Goal: Information Seeking & Learning: Find specific page/section

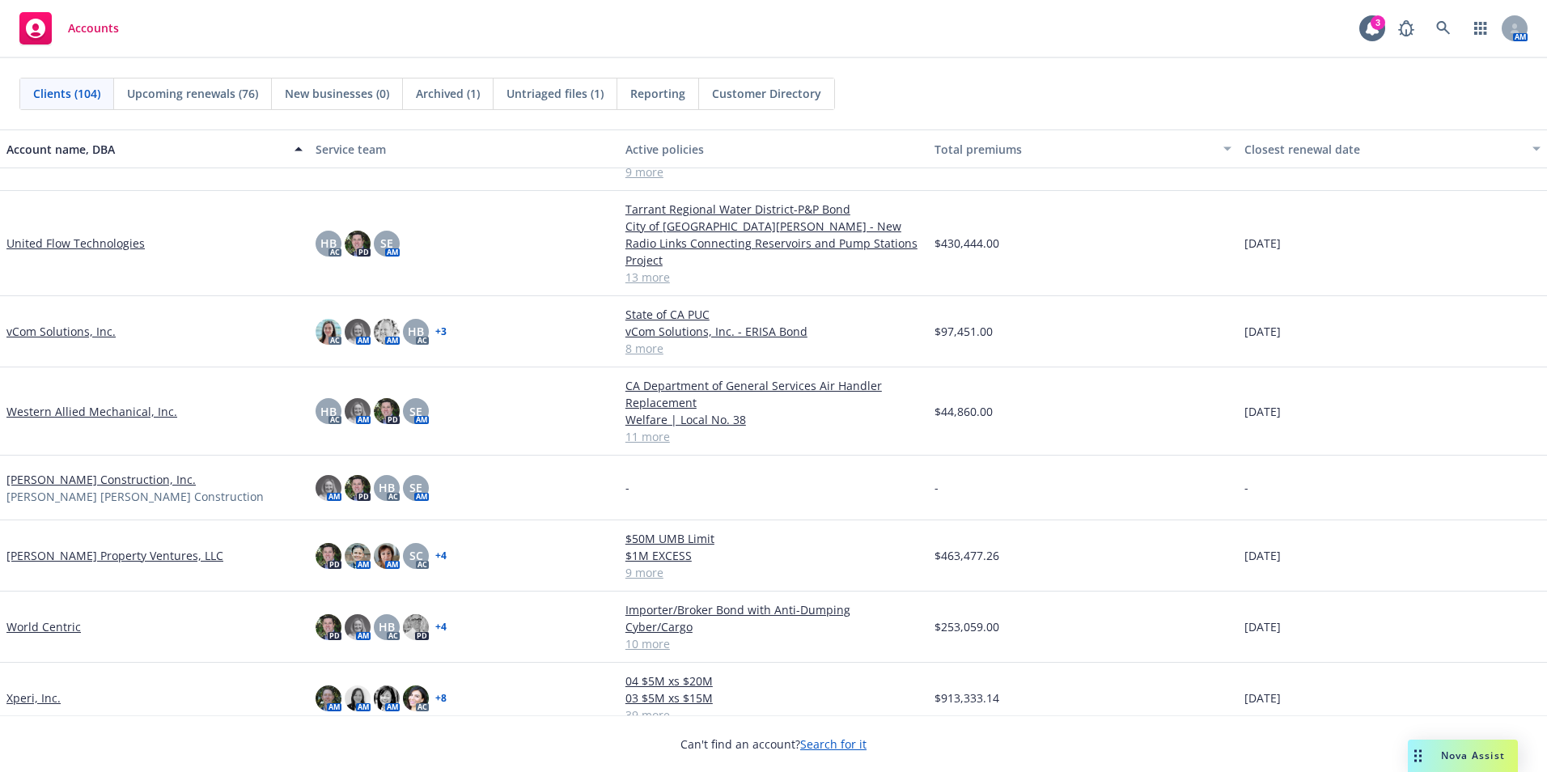
scroll to position [6010, 0]
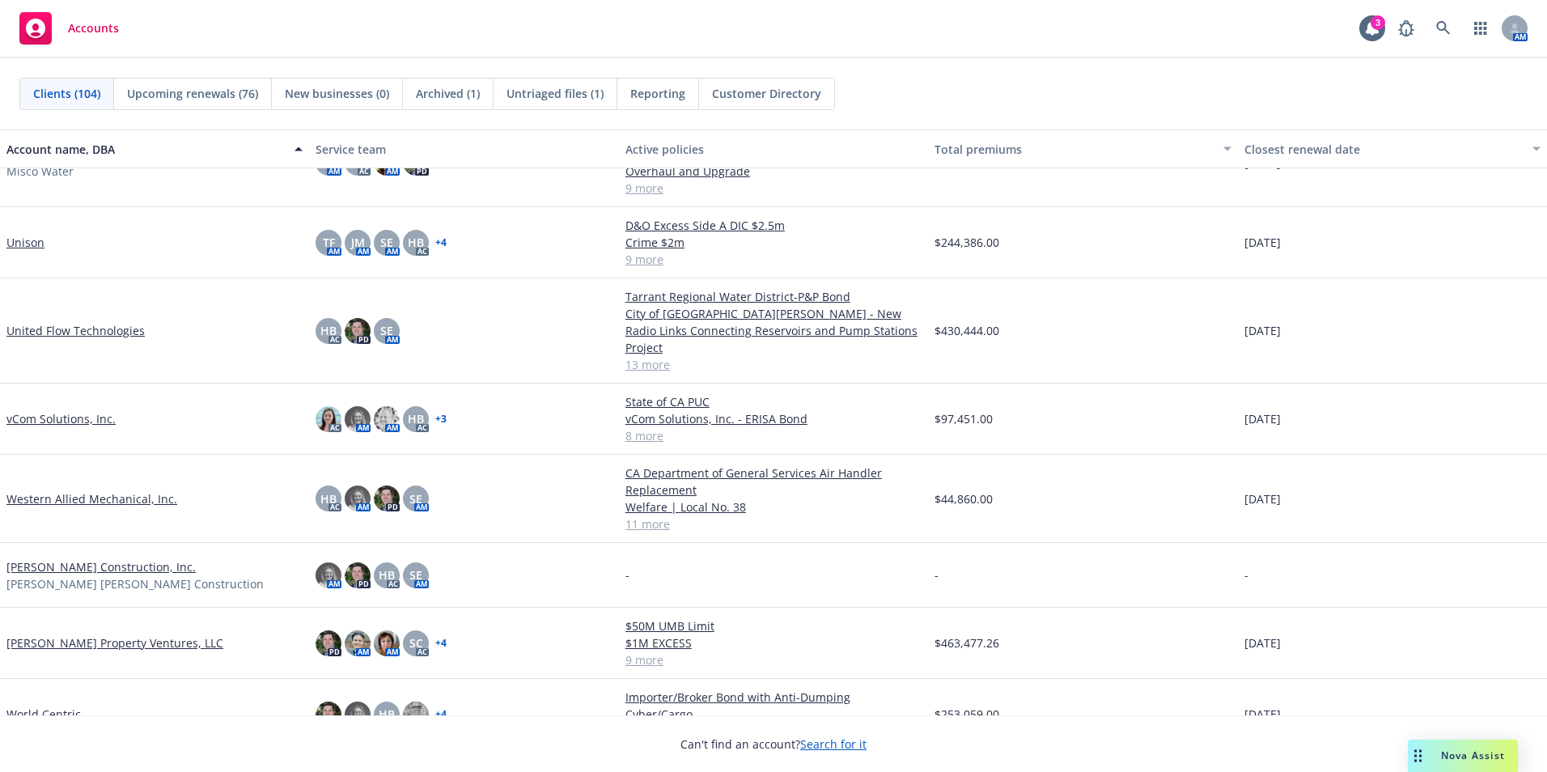
click at [22, 237] on link "Unison" at bounding box center [25, 242] width 38 height 17
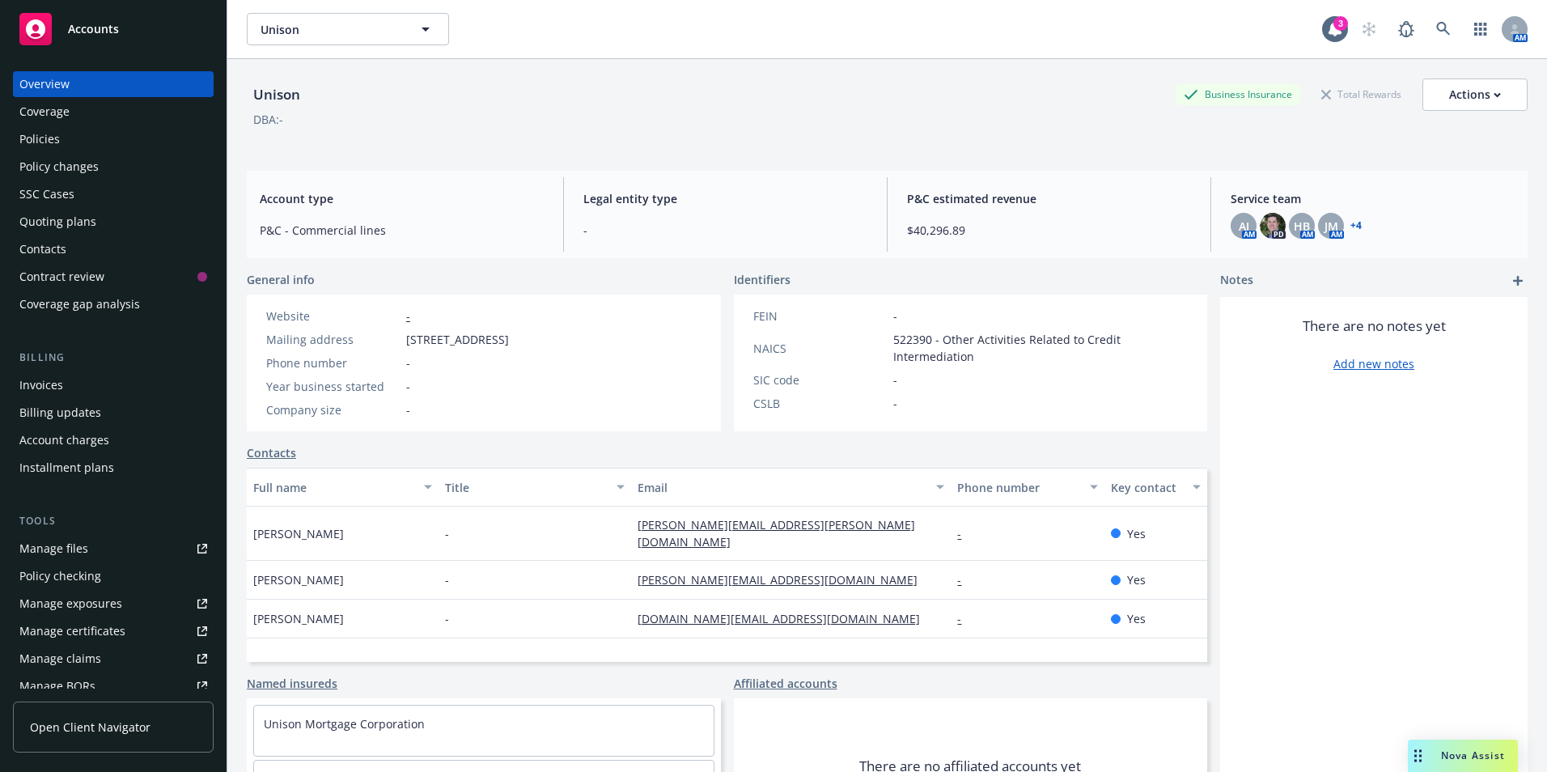
click at [46, 140] on div "Policies" at bounding box center [39, 139] width 40 height 26
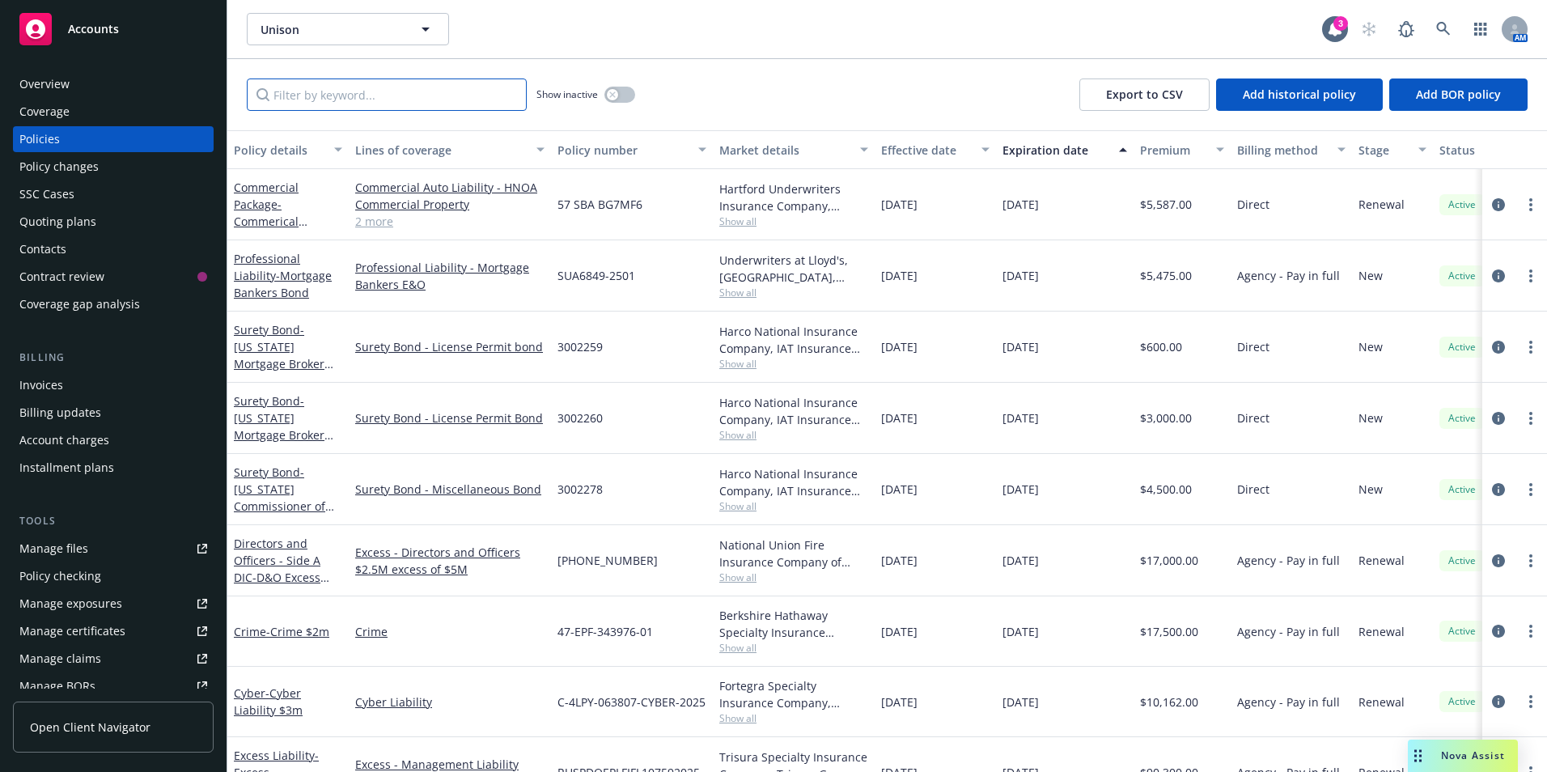
click at [390, 91] on input "Filter by keyword..." at bounding box center [387, 94] width 280 height 32
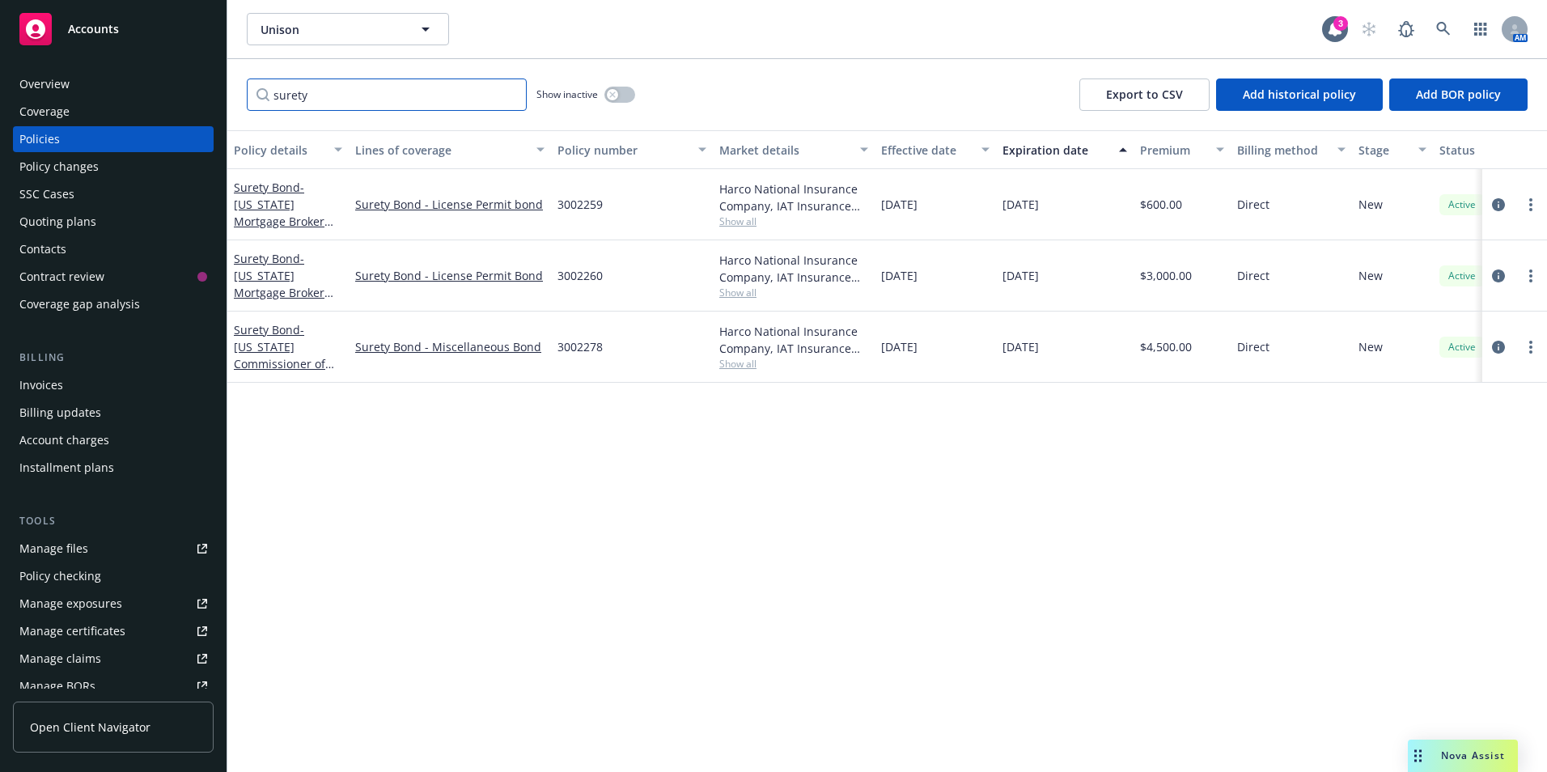
type input "surety"
click at [265, 273] on span "- [US_STATE] Mortgage Broker Bond" at bounding box center [284, 284] width 100 height 66
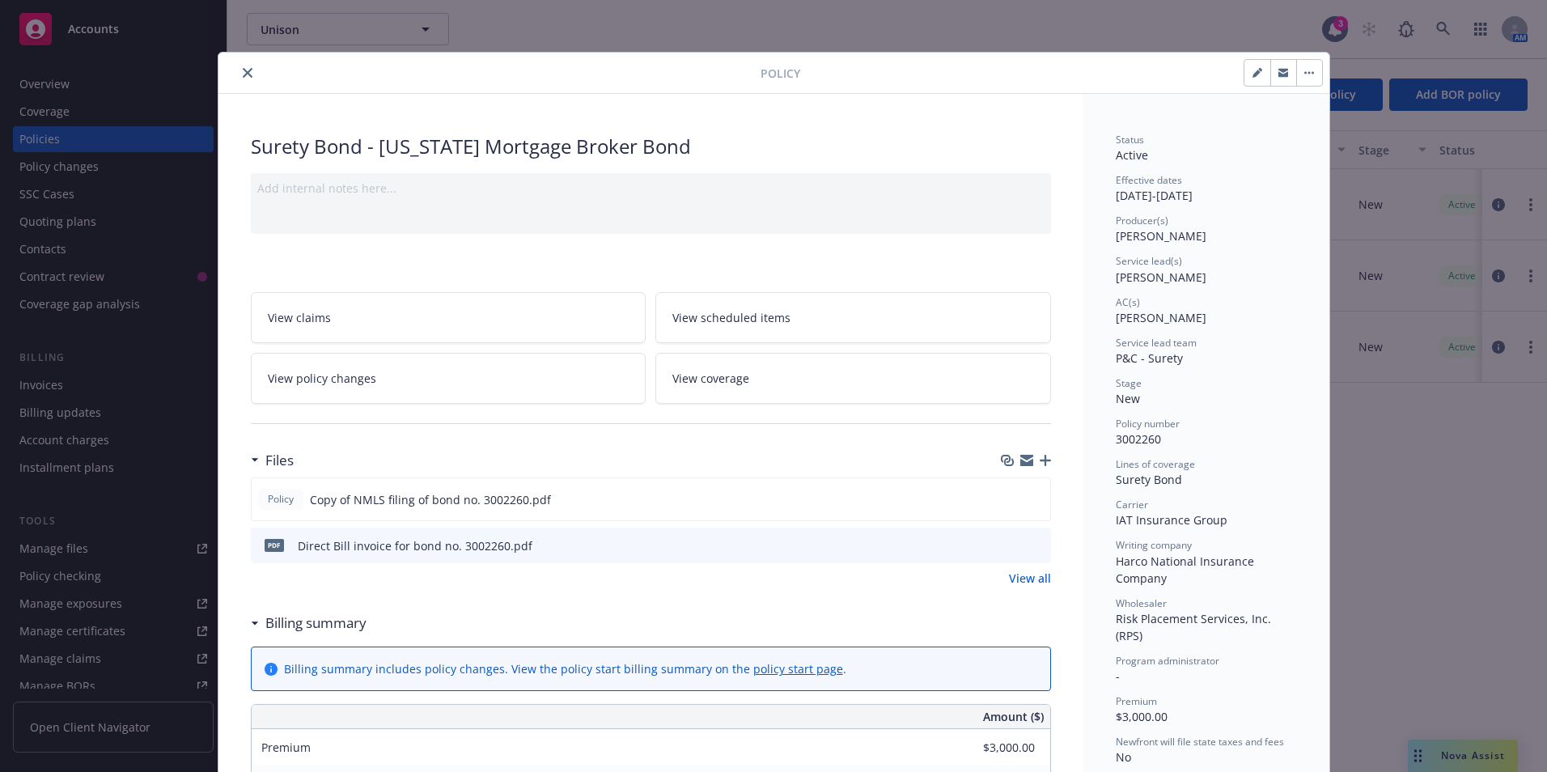
click at [246, 69] on button "close" at bounding box center [247, 72] width 19 height 19
